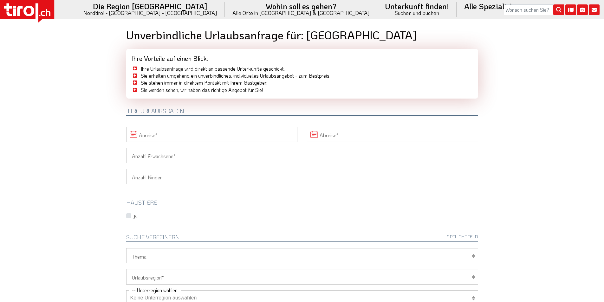
click at [42, 11] on icon at bounding box center [27, 11] width 54 height 22
click at [160, 137] on input "Anreise" at bounding box center [211, 134] width 171 height 15
click at [160, 208] on span "20" at bounding box center [161, 207] width 12 height 12
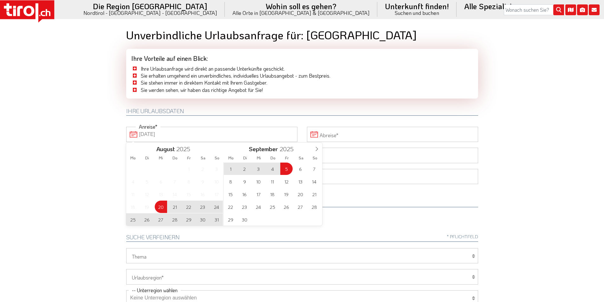
click at [286, 169] on span "5" at bounding box center [286, 169] width 12 height 12
type input "[DATE]"
click at [64, 154] on body ".st0{fill:#FFFFFF}.st1{fill:#E31017} Die Region [GEOGRAPHIC_DATA] [GEOGRAPHIC_D…" at bounding box center [302, 151] width 604 height 302
type input "[DATE]"
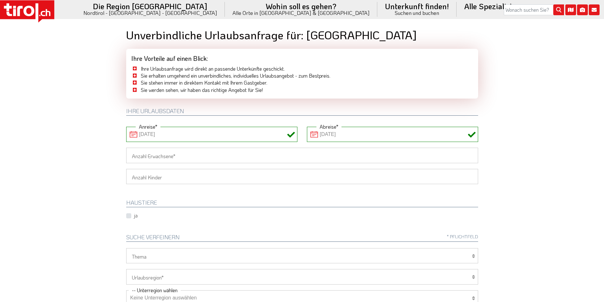
click at [139, 159] on input "Anzahl Erwachsene" at bounding box center [302, 155] width 352 height 15
type input "3"
click at [101, 158] on body ".st0{fill:#FFFFFF}.st1{fill:#E31017} Die Region [GEOGRAPHIC_DATA] [GEOGRAPHIC_D…" at bounding box center [302, 151] width 604 height 302
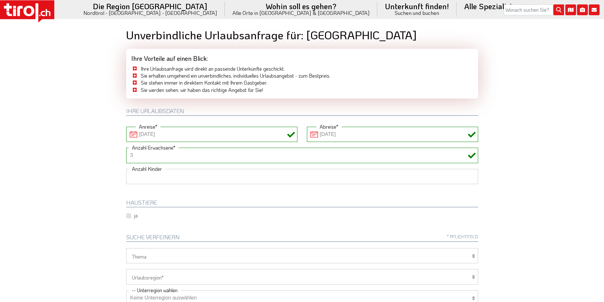
drag, startPoint x: 139, startPoint y: 175, endPoint x: 139, endPoint y: 184, distance: 8.9
click at [139, 175] on select "1 2 3 4 5 6" at bounding box center [302, 176] width 352 height 15
select select "1"
click at [126, 169] on select "1 2 3 4 5 6" at bounding box center [302, 176] width 352 height 15
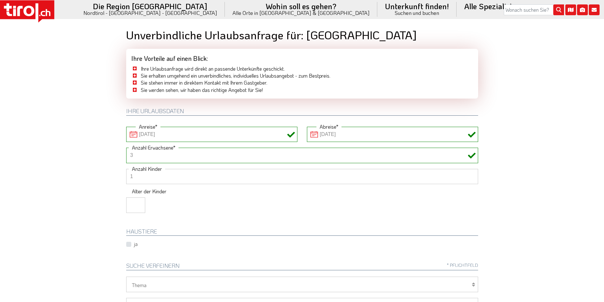
click at [133, 200] on input "number" at bounding box center [135, 205] width 19 height 15
type input "15"
click at [77, 180] on body ".st0{fill:#FFFFFF}.st1{fill:#E31017} Die Region [GEOGRAPHIC_DATA] [GEOGRAPHIC_D…" at bounding box center [302, 151] width 604 height 302
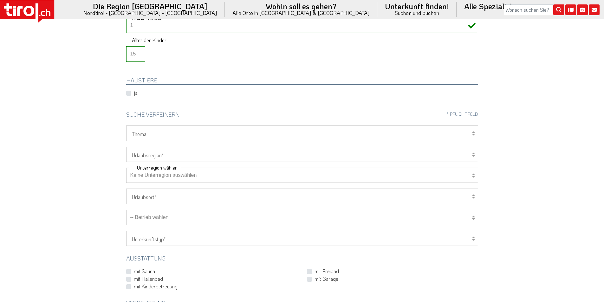
scroll to position [159, 0]
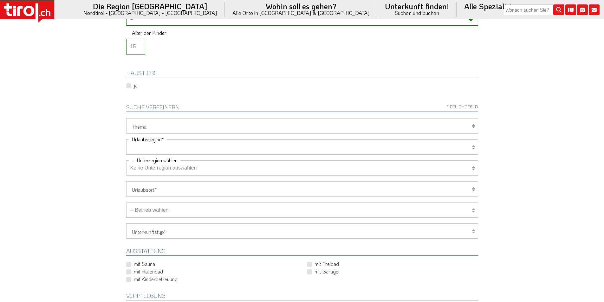
click at [144, 143] on select "[GEOGRAPHIC_DATA]/Nordtirol Osttirol [GEOGRAPHIC_DATA] Tirols Nachbarn" at bounding box center [302, 146] width 352 height 15
select select "7272"
click at [126, 139] on select "[GEOGRAPHIC_DATA]/Nordtirol Osttirol [GEOGRAPHIC_DATA] Tirols Nachbarn" at bounding box center [302, 146] width 352 height 15
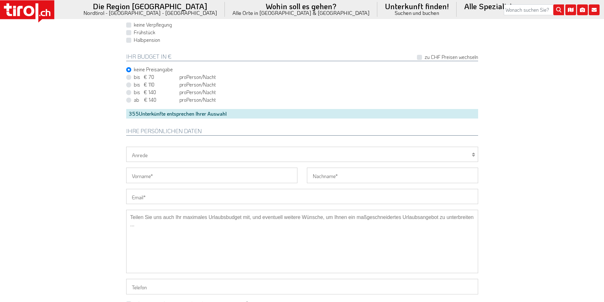
scroll to position [444, 0]
drag, startPoint x: 153, startPoint y: 195, endPoint x: 148, endPoint y: 194, distance: 5.8
click at [153, 195] on input "Email" at bounding box center [302, 195] width 352 height 15
paste input "[EMAIL_ADDRESS][DOMAIN_NAME]"
type input "[EMAIL_ADDRESS][DOMAIN_NAME]"
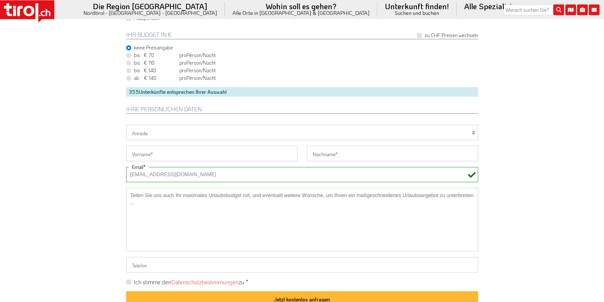
scroll to position [476, 0]
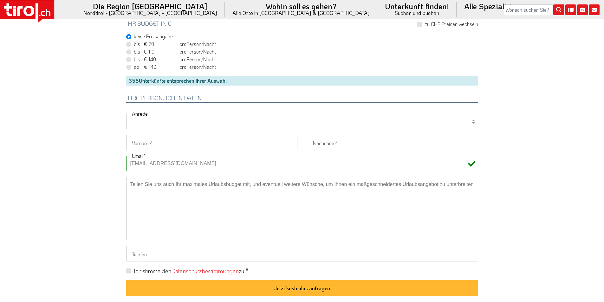
click at [146, 122] on select "[PERSON_NAME] Frau Familie" at bounding box center [302, 121] width 352 height 15
select select "Frau"
click at [126, 114] on select "[PERSON_NAME] Frau Familie" at bounding box center [302, 121] width 352 height 15
click at [152, 142] on input "Vorname" at bounding box center [211, 142] width 171 height 15
paste input "[PERSON_NAME]"
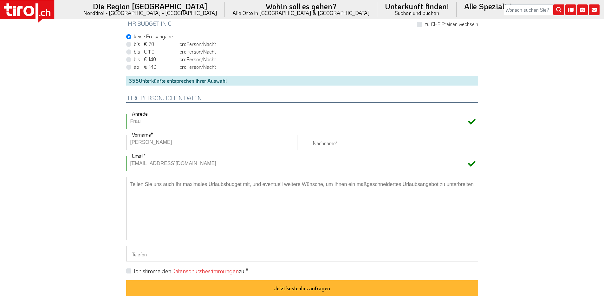
click at [169, 141] on input "[PERSON_NAME]" at bounding box center [211, 142] width 171 height 15
type input "Tanja -"
type input "[PERSON_NAME]"
click at [210, 144] on input "Tanja -" at bounding box center [211, 142] width 171 height 15
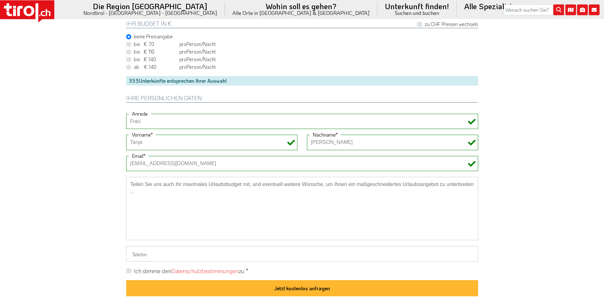
drag, startPoint x: 141, startPoint y: 142, endPoint x: 103, endPoint y: 143, distance: 38.4
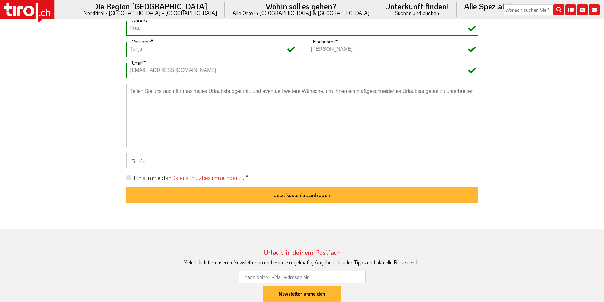
scroll to position [571, 0]
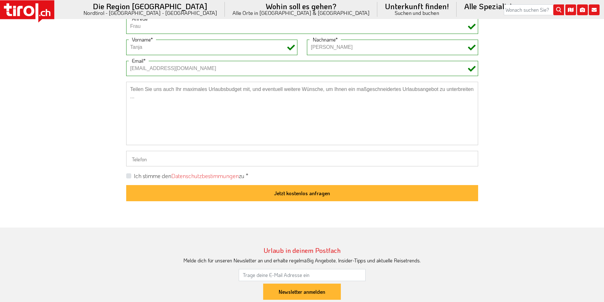
type input "Tanja"
click at [134, 174] on label "Ich stimme den Datenschutzbestimmungen zu *" at bounding box center [191, 176] width 114 height 8
click at [127, 174] on input "Ich stimme den Datenschutzbestimmungen zu *" at bounding box center [303, 175] width 352 height 4
checkbox input "true"
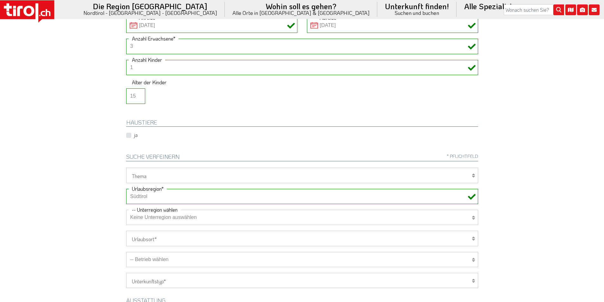
scroll to position [222, 0]
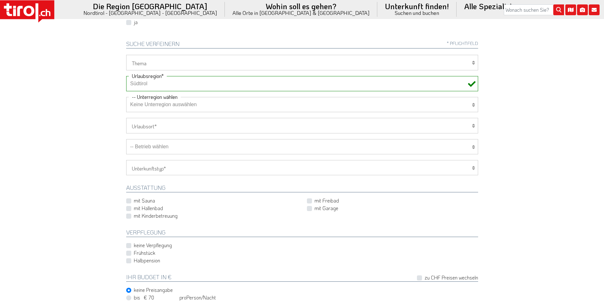
click at [172, 150] on select "-- Betrieb wählen ABINEA Dolomiti Romantic SPA Hotel [GEOGRAPHIC_DATA] - Oetz A…" at bounding box center [302, 146] width 352 height 15
click at [126, 139] on select "-- Betrieb wählen ABINEA Dolomiti Romantic SPA Hotel [GEOGRAPHIC_DATA] - Oetz A…" at bounding box center [302, 146] width 352 height 15
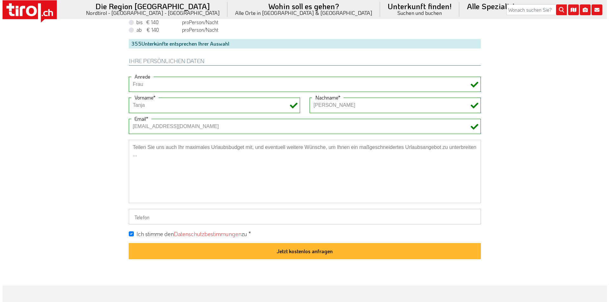
scroll to position [571, 0]
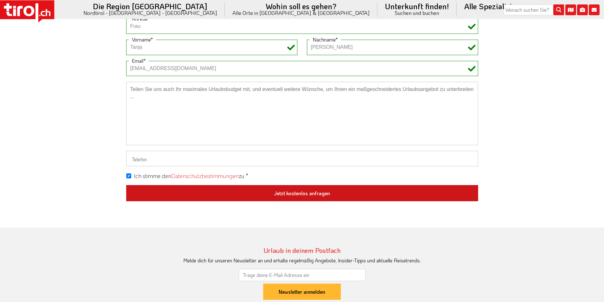
click at [331, 192] on button "Jetzt kostenlos anfragen" at bounding box center [302, 193] width 352 height 16
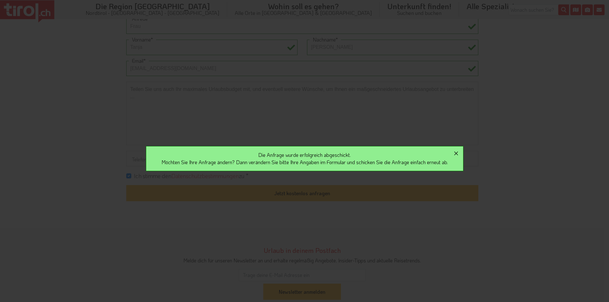
click at [458, 154] on icon "button" at bounding box center [456, 154] width 4 height 4
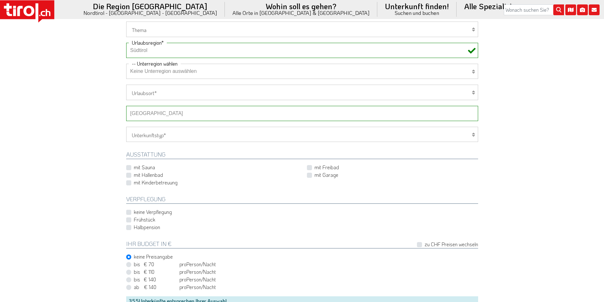
scroll to position [254, 0]
click at [157, 116] on select "-- Betrieb wählen ABINEA Dolomiti Romantic SPA Hotel [GEOGRAPHIC_DATA] - Oetz A…" at bounding box center [302, 114] width 352 height 15
drag, startPoint x: 26, startPoint y: 98, endPoint x: 29, endPoint y: 96, distance: 3.4
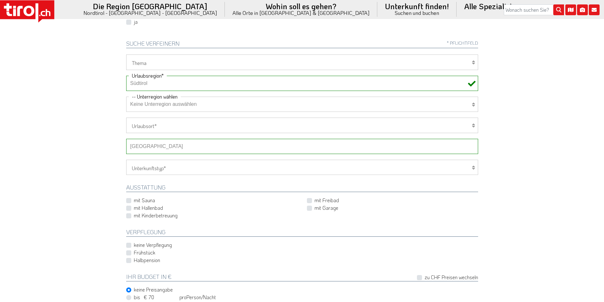
scroll to position [285, 0]
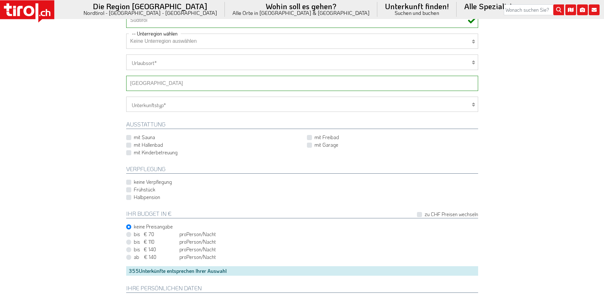
click at [161, 81] on select "-- Betrieb wählen ABINEA Dolomiti Romantic SPA Hotel [GEOGRAPHIC_DATA] - Oetz A…" at bounding box center [302, 83] width 352 height 15
click at [126, 76] on select "-- Betrieb wählen ABINEA Dolomiti Romantic SPA Hotel [GEOGRAPHIC_DATA] - Oetz A…" at bounding box center [302, 83] width 352 height 15
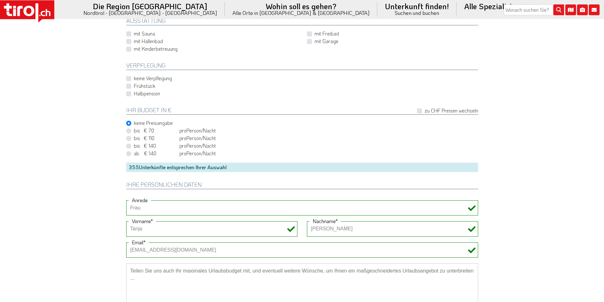
scroll to position [539, 0]
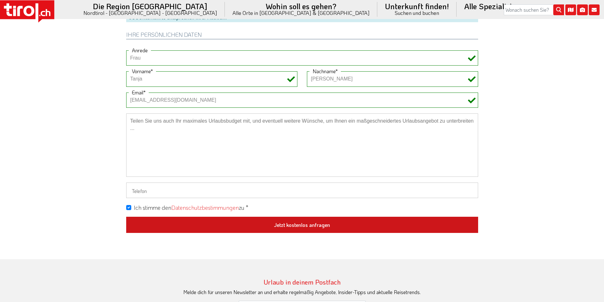
click at [299, 220] on button "Jetzt kostenlos anfragen" at bounding box center [302, 225] width 352 height 16
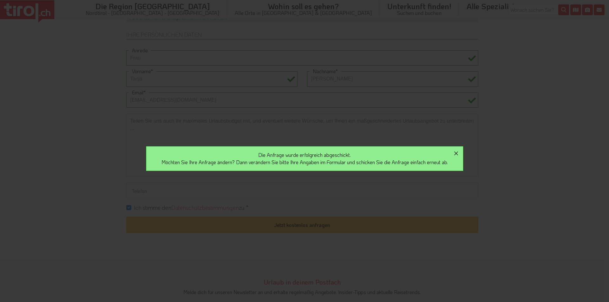
click at [459, 152] on icon "button" at bounding box center [456, 154] width 8 height 8
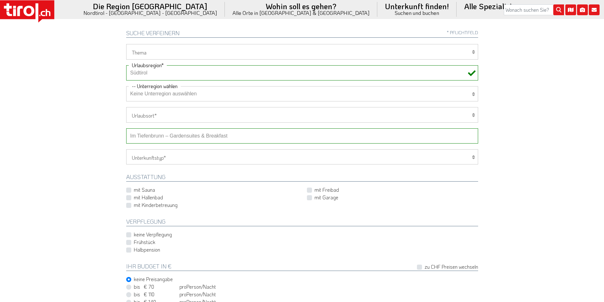
scroll to position [222, 0]
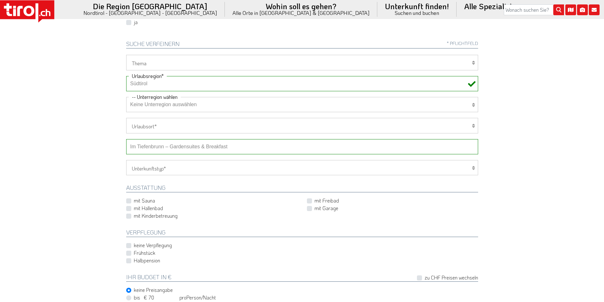
click at [202, 148] on select "-- Betrieb wählen ABINEA Dolomiti Romantic SPA Hotel [GEOGRAPHIC_DATA] - Oetz A…" at bounding box center [302, 146] width 352 height 15
click at [126, 139] on select "-- Betrieb wählen ABINEA Dolomiti Romantic SPA Hotel [GEOGRAPHIC_DATA] - Oetz A…" at bounding box center [302, 146] width 352 height 15
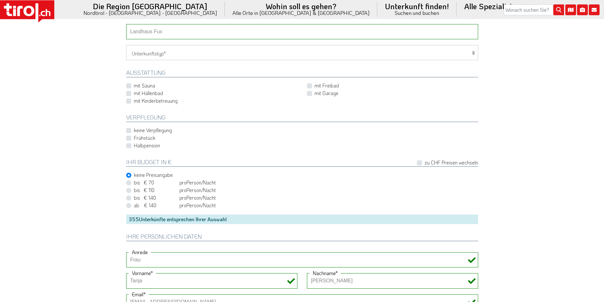
scroll to position [507, 0]
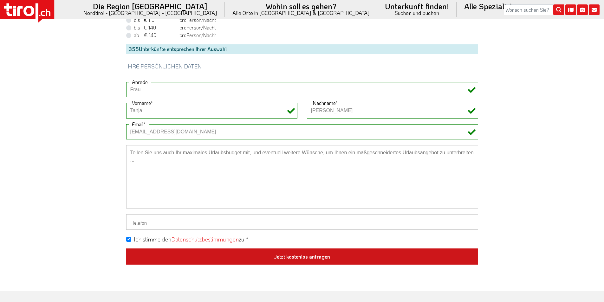
click at [299, 256] on button "Jetzt kostenlos anfragen" at bounding box center [302, 257] width 352 height 16
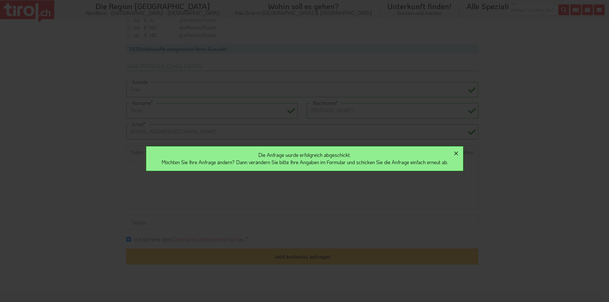
click at [458, 153] on icon "button" at bounding box center [456, 154] width 4 height 4
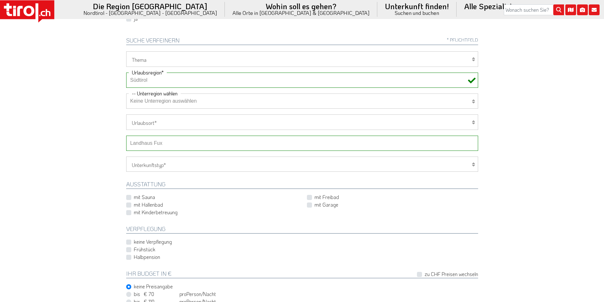
scroll to position [222, 0]
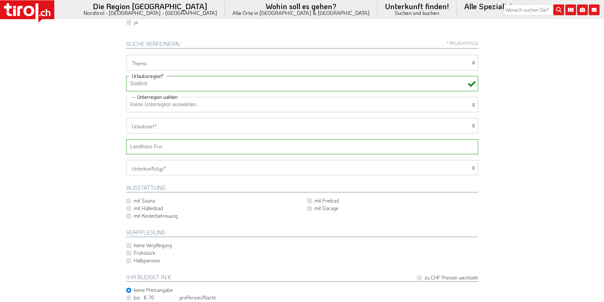
click at [166, 148] on select "-- Betrieb wählen ABINEA Dolomiti Romantic SPA Hotel [GEOGRAPHIC_DATA] - Oetz A…" at bounding box center [302, 146] width 352 height 15
click at [126, 139] on select "-- Betrieb wählen ABINEA Dolomiti Romantic SPA Hotel [GEOGRAPHIC_DATA] - Oetz A…" at bounding box center [302, 146] width 352 height 15
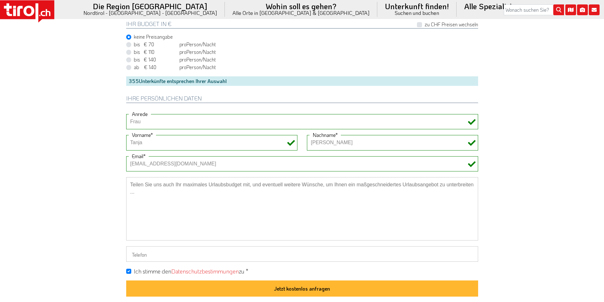
scroll to position [476, 0]
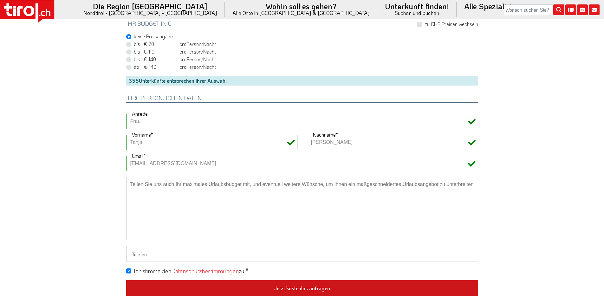
click at [306, 285] on button "Jetzt kostenlos anfragen" at bounding box center [302, 288] width 352 height 16
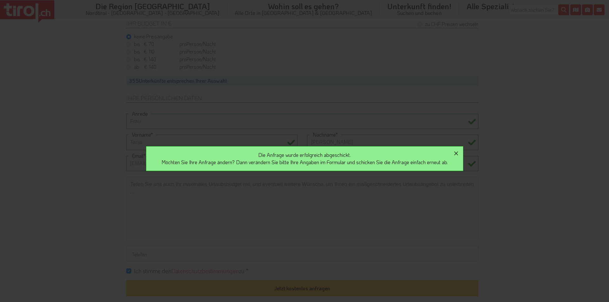
click at [457, 153] on icon "button" at bounding box center [456, 154] width 8 height 8
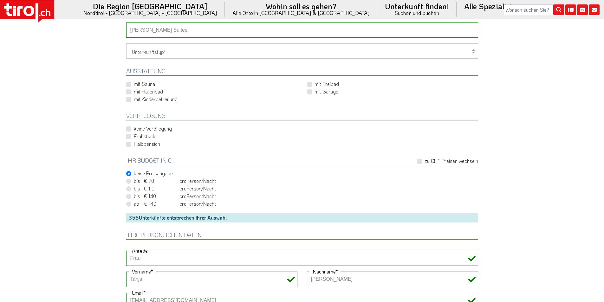
scroll to position [254, 0]
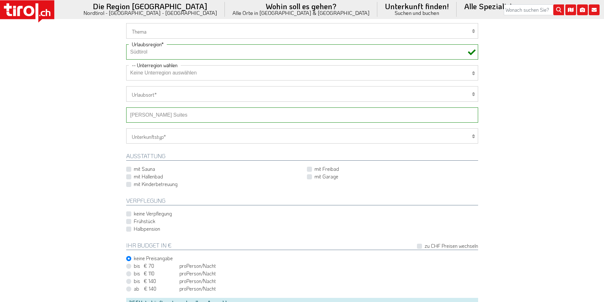
click at [144, 114] on select "-- Betrieb wählen ABINEA Dolomiti Romantic SPA Hotel [GEOGRAPHIC_DATA] - Oetz A…" at bounding box center [302, 114] width 352 height 15
select select "32705"
click at [126, 107] on select "-- Betrieb wählen ABINEA Dolomiti Romantic SPA Hotel [GEOGRAPHIC_DATA] - Oetz A…" at bounding box center [302, 114] width 352 height 15
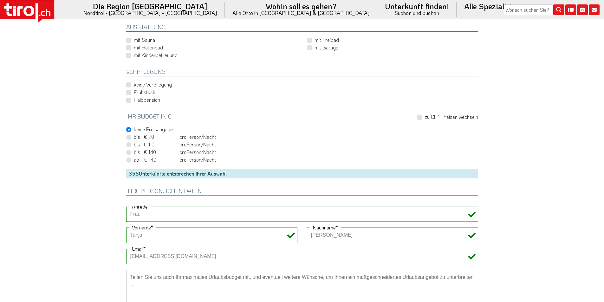
scroll to position [507, 0]
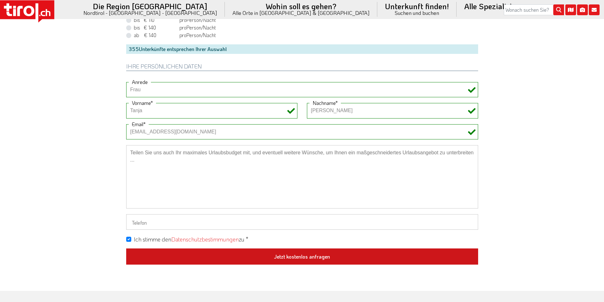
click at [300, 260] on button "Jetzt kostenlos anfragen" at bounding box center [302, 257] width 352 height 16
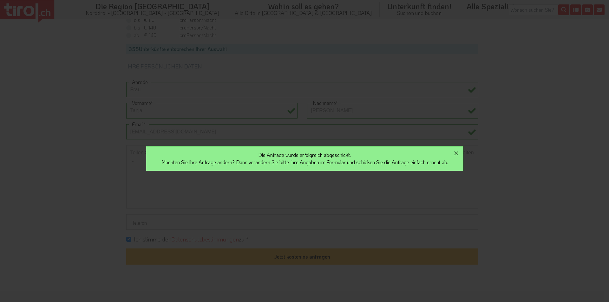
click at [458, 153] on icon "button" at bounding box center [456, 154] width 4 height 4
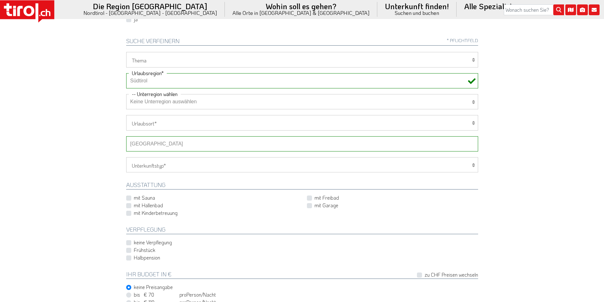
scroll to position [222, 0]
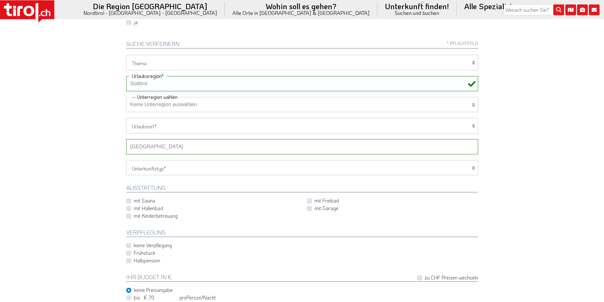
click at [31, 16] on icon at bounding box center [27, 11] width 54 height 22
